Goal: Navigation & Orientation: Find specific page/section

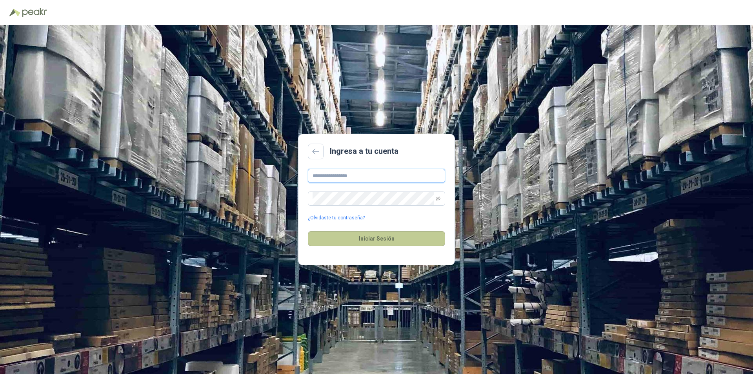
type input "**********"
click at [389, 240] on button "Iniciar Sesión" at bounding box center [376, 238] width 137 height 15
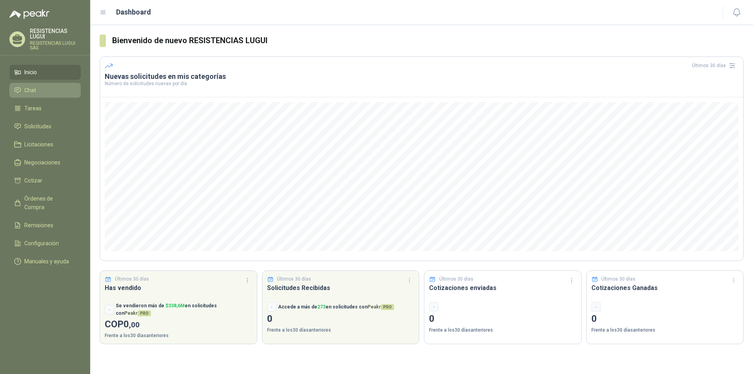
click at [37, 91] on li "Chat" at bounding box center [45, 90] width 62 height 9
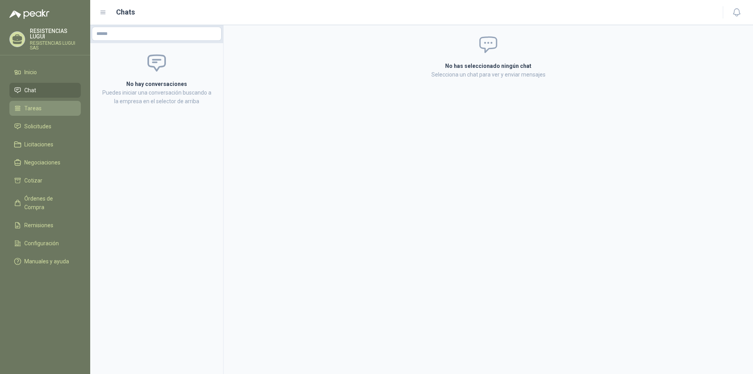
click at [31, 109] on span "Tareas" at bounding box center [32, 108] width 17 height 9
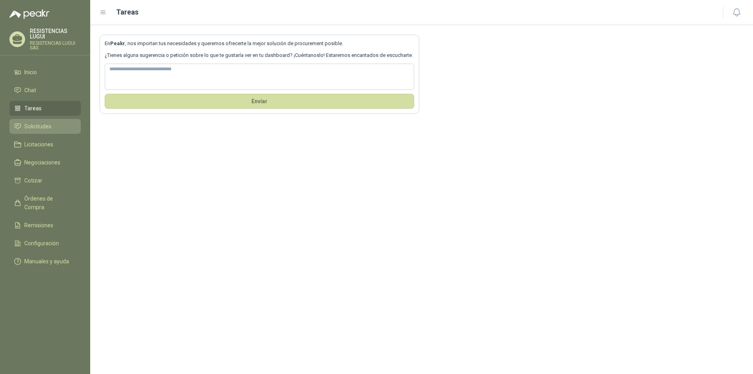
click at [34, 124] on span "Solicitudes" at bounding box center [37, 126] width 27 height 9
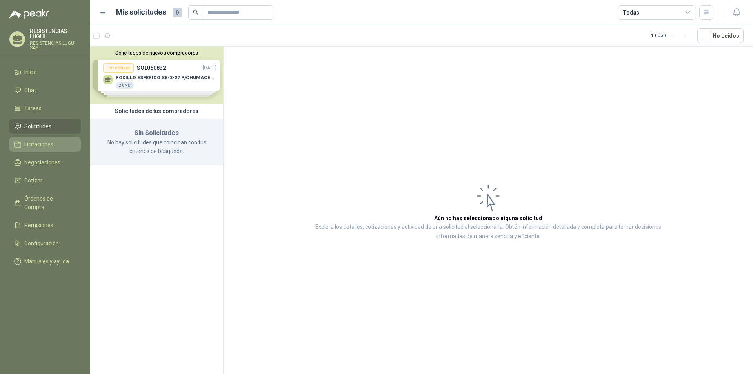
click at [36, 142] on span "Licitaciones" at bounding box center [38, 144] width 29 height 9
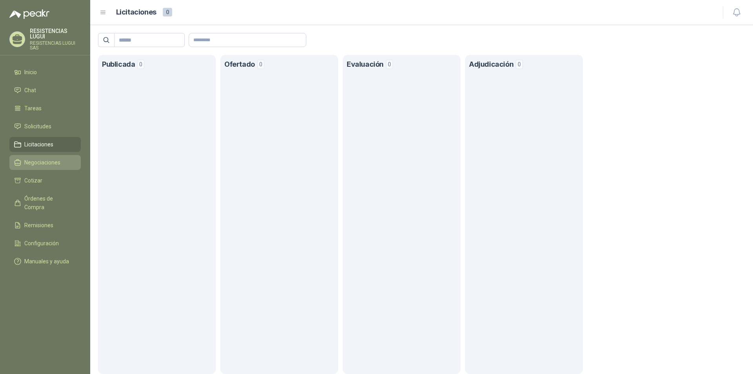
click at [57, 162] on span "Negociaciones" at bounding box center [42, 162] width 36 height 9
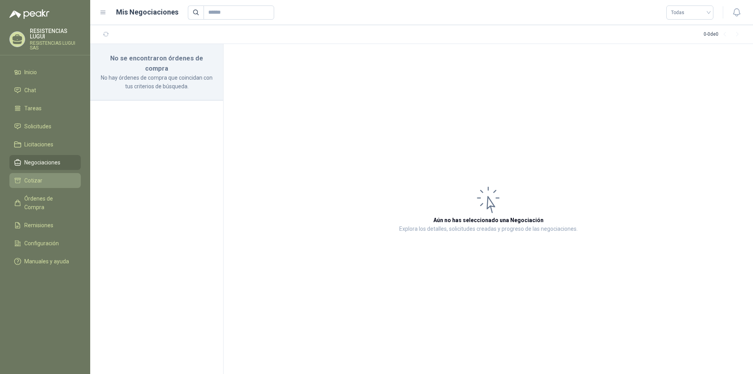
click at [45, 183] on li "Cotizar" at bounding box center [45, 180] width 62 height 9
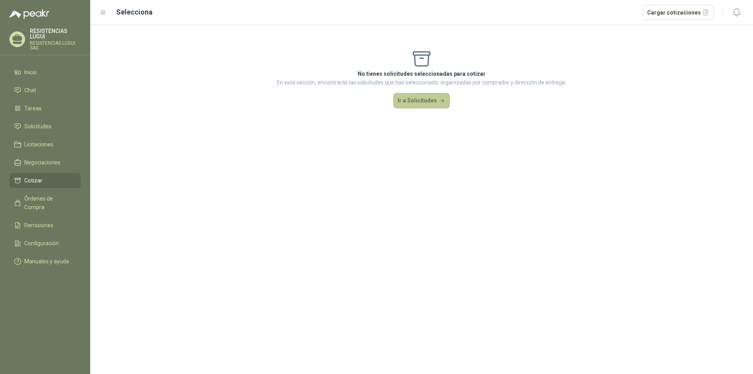
click at [415, 96] on button "Ir a Solicitudes" at bounding box center [421, 101] width 56 height 16
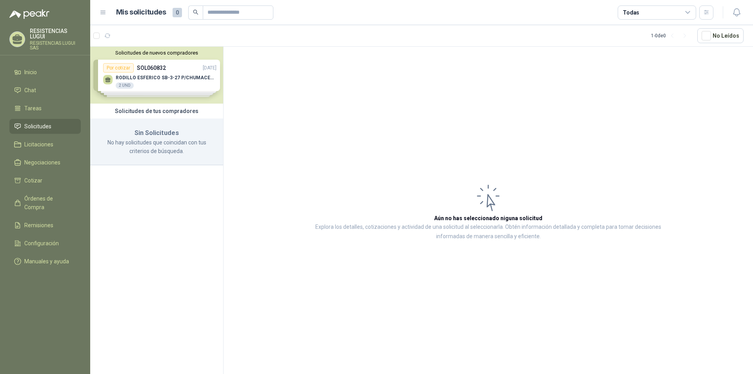
click at [125, 84] on div "Solicitudes de nuevos compradores Por cotizar SOL060832 [DATE] RODILLO ESFERICO…" at bounding box center [156, 75] width 133 height 57
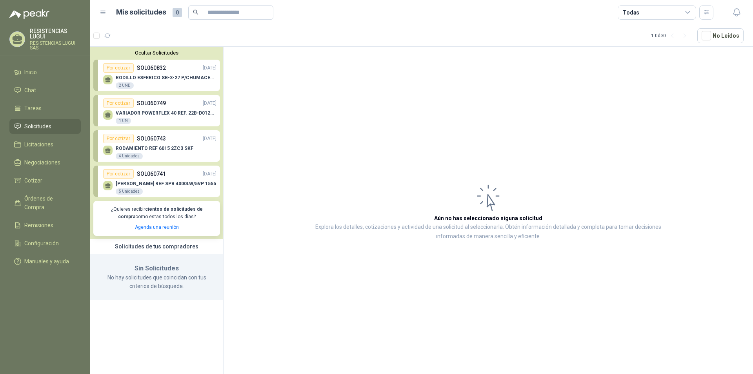
click at [129, 80] on p "RODILLO ESFERICO SB-3-27 P/CHUMACERA TENSORA 2.7/16" at bounding box center [166, 77] width 101 height 5
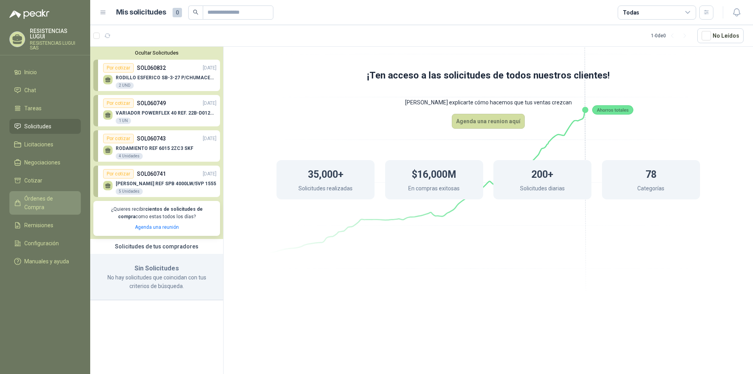
click at [52, 200] on span "Órdenes de Compra" at bounding box center [48, 202] width 49 height 17
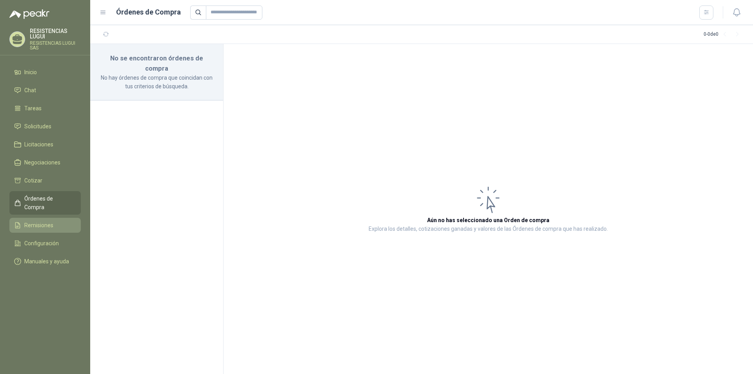
click at [35, 221] on span "Remisiones" at bounding box center [38, 225] width 29 height 9
